Goal: Entertainment & Leisure: Consume media (video, audio)

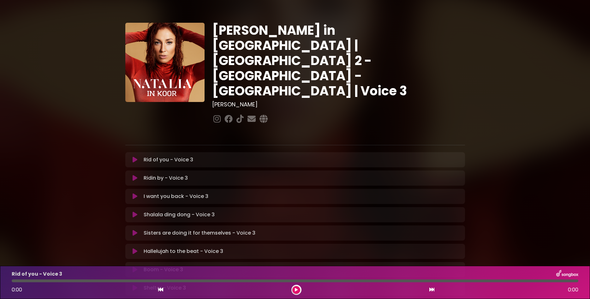
click at [298, 288] on button at bounding box center [296, 290] width 8 height 8
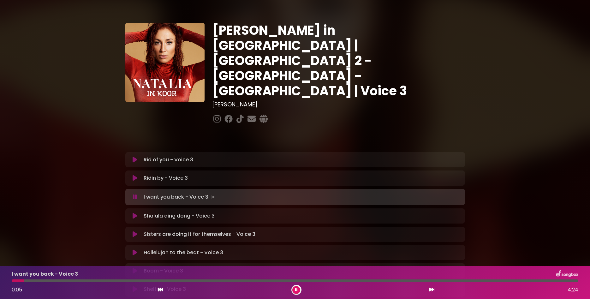
click at [429, 287] on div "0:05 4:24" at bounding box center [295, 290] width 574 height 10
click at [431, 290] on icon at bounding box center [431, 289] width 5 height 5
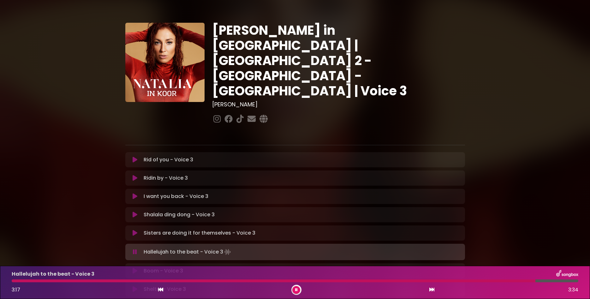
click at [431, 290] on icon at bounding box center [431, 289] width 5 height 5
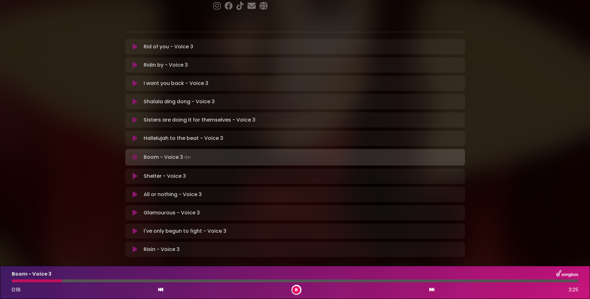
scroll to position [121, 0]
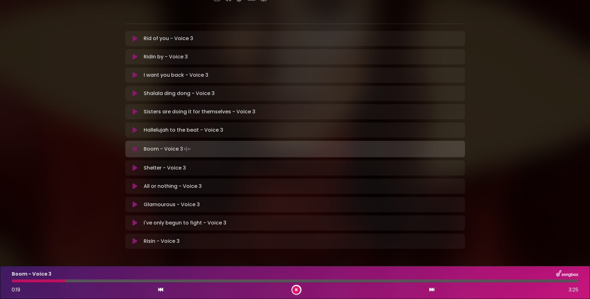
click at [296, 201] on div "Glamourous - Voice 3 Loading Track..." at bounding box center [301, 205] width 320 height 8
click at [434, 292] on icon at bounding box center [431, 289] width 5 height 5
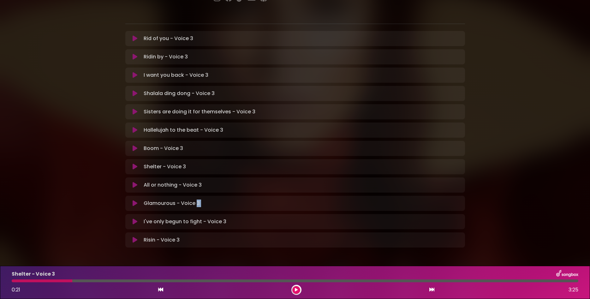
scroll to position [120, 0]
click at [434, 292] on icon at bounding box center [431, 289] width 5 height 5
click at [433, 292] on icon at bounding box center [431, 289] width 5 height 5
